Goal: Browse casually

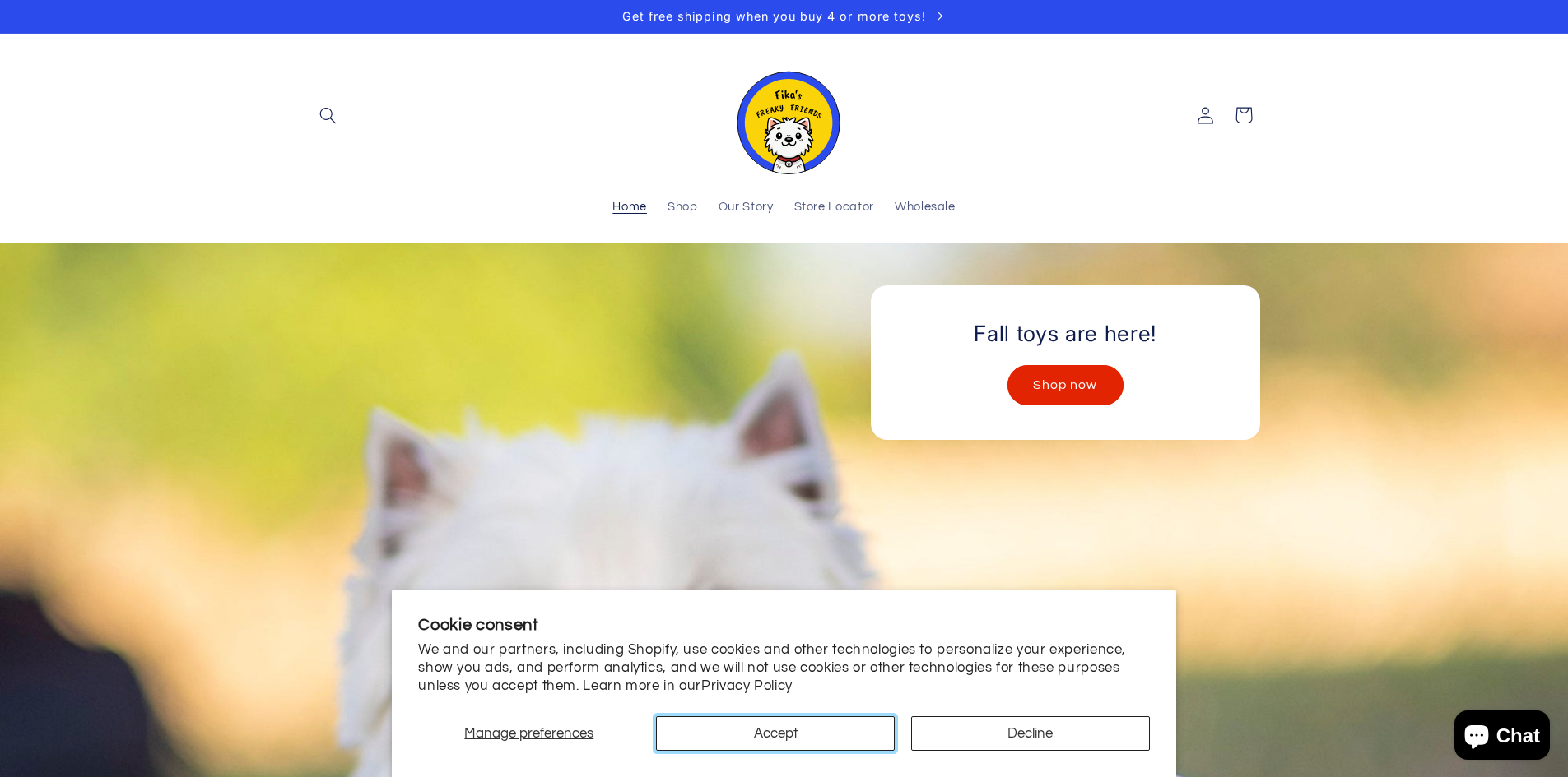
click at [822, 724] on button "Accept" at bounding box center [776, 734] width 239 height 35
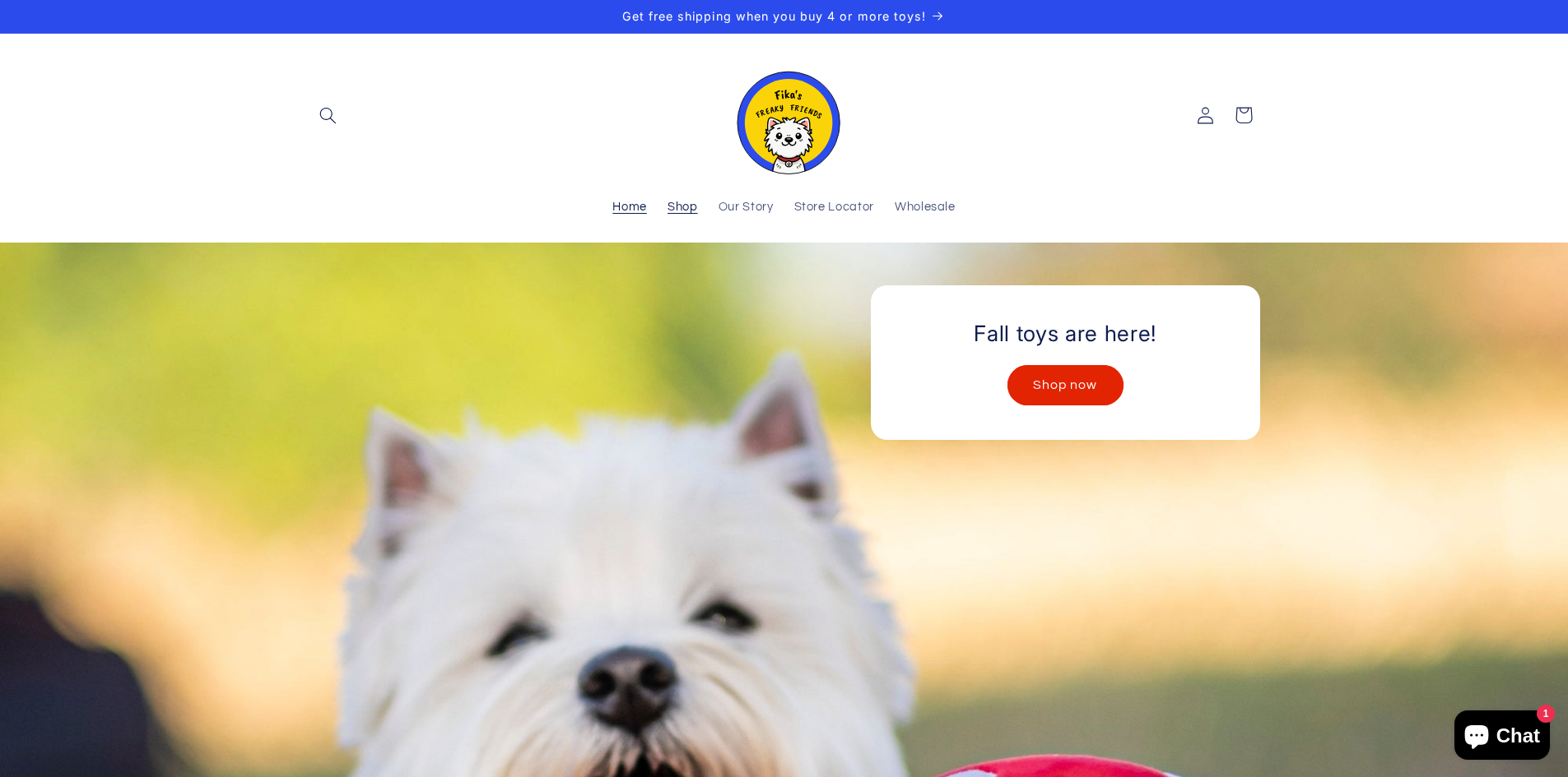
click at [689, 206] on span "Shop" at bounding box center [682, 207] width 31 height 16
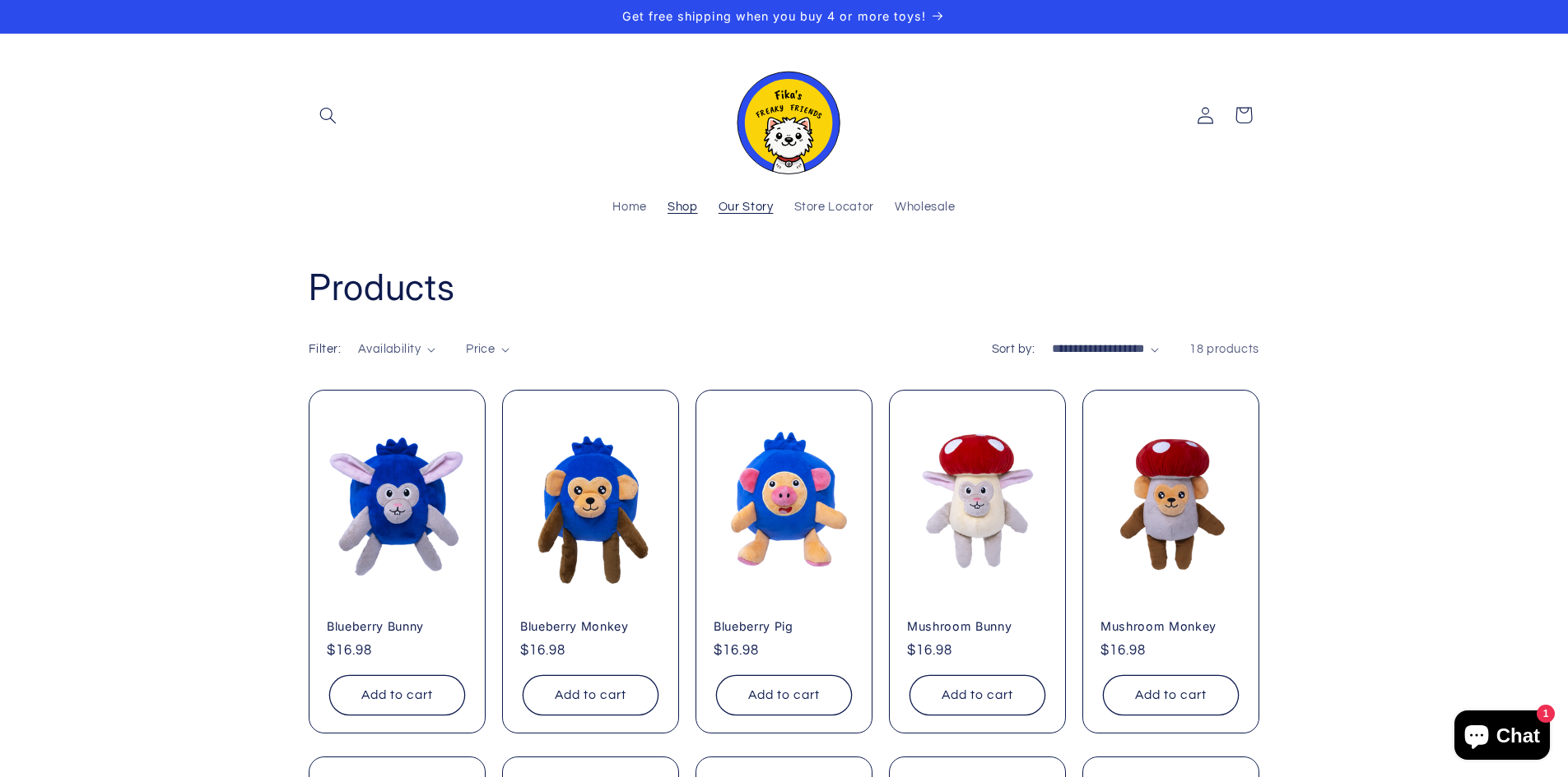
click at [746, 199] on link "Our Story" at bounding box center [745, 208] width 75 height 36
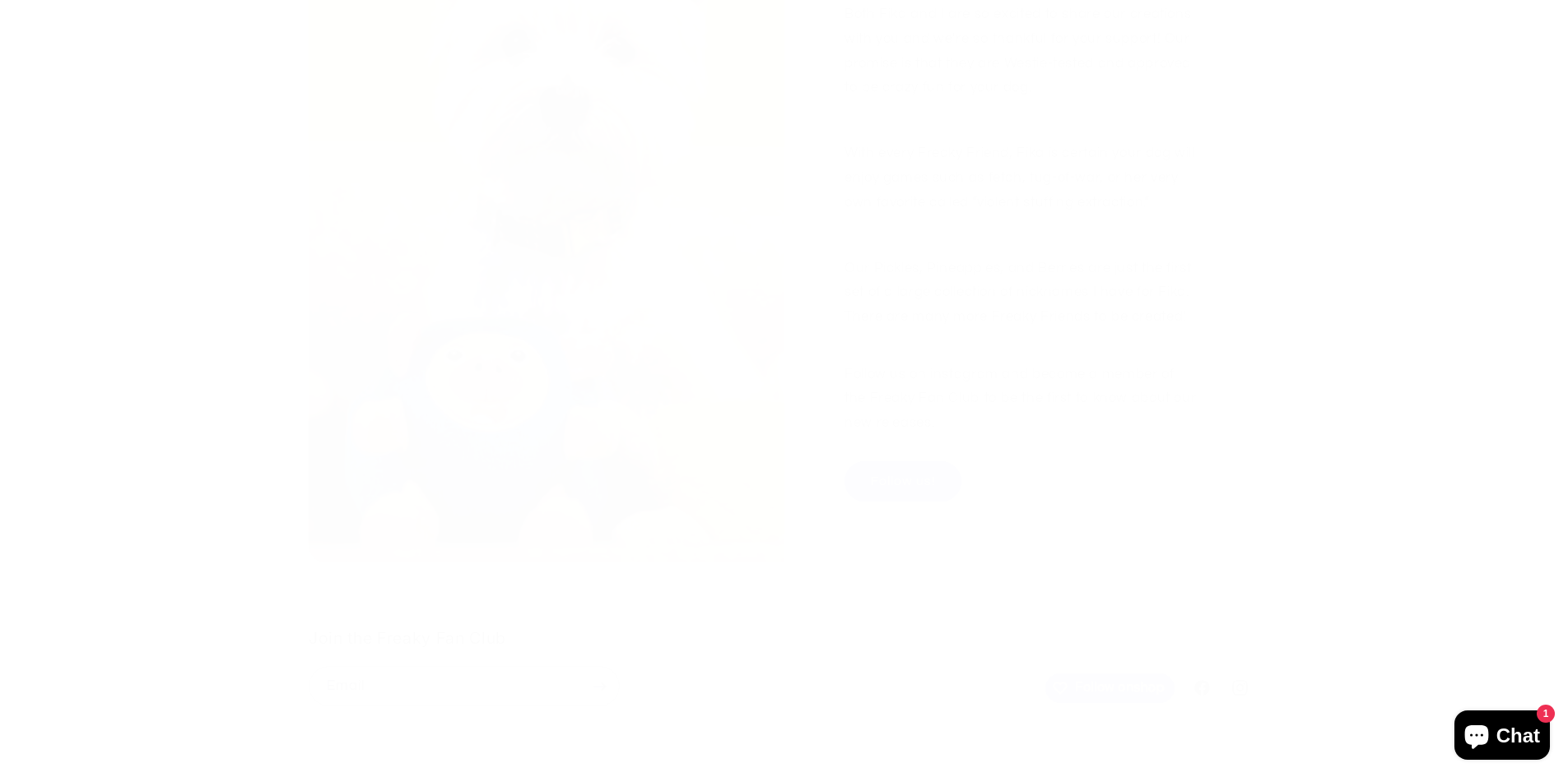
scroll to position [1956, 0]
